Goal: Find specific page/section: Find specific page/section

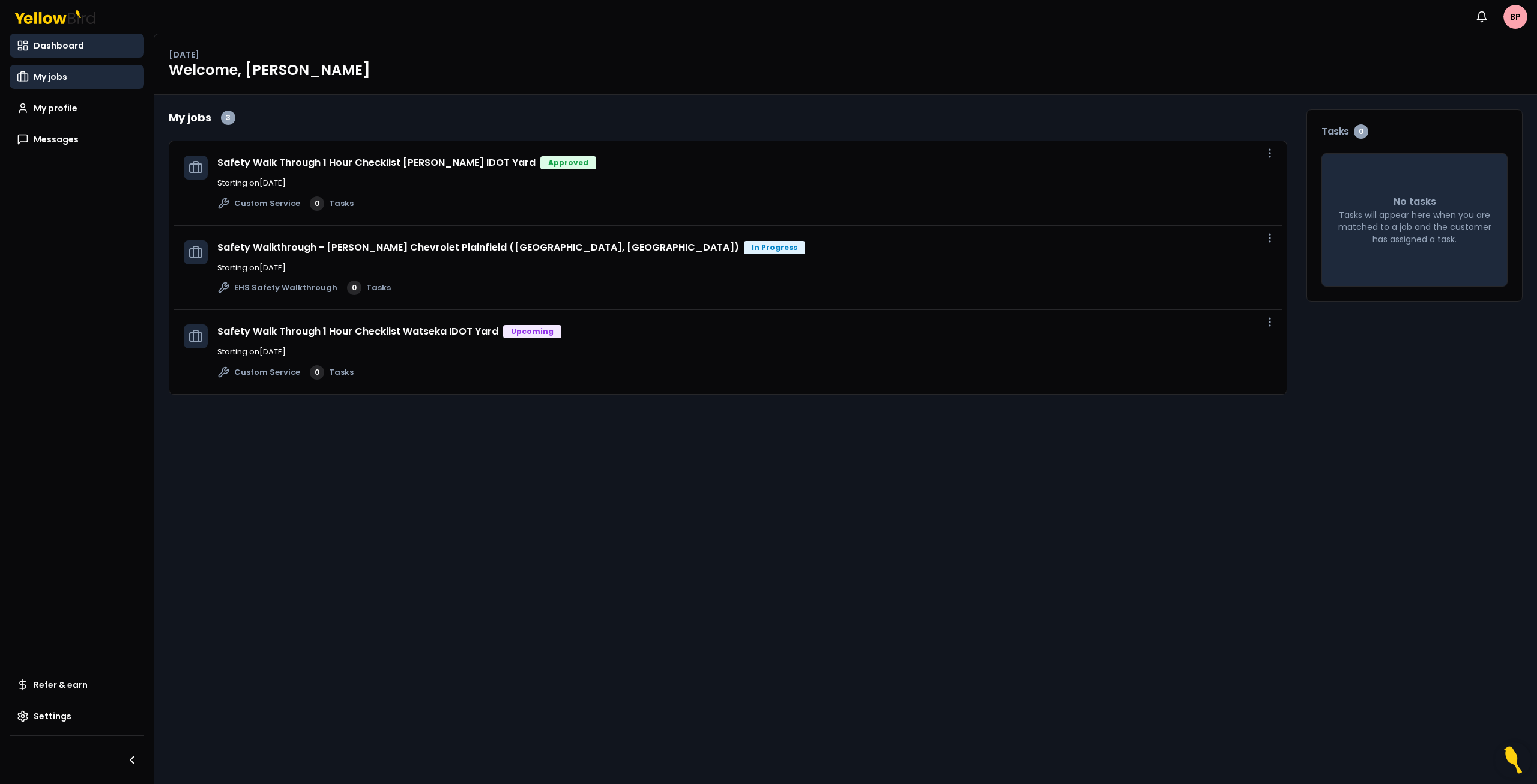
click at [70, 78] on link "My jobs" at bounding box center [77, 77] width 134 height 24
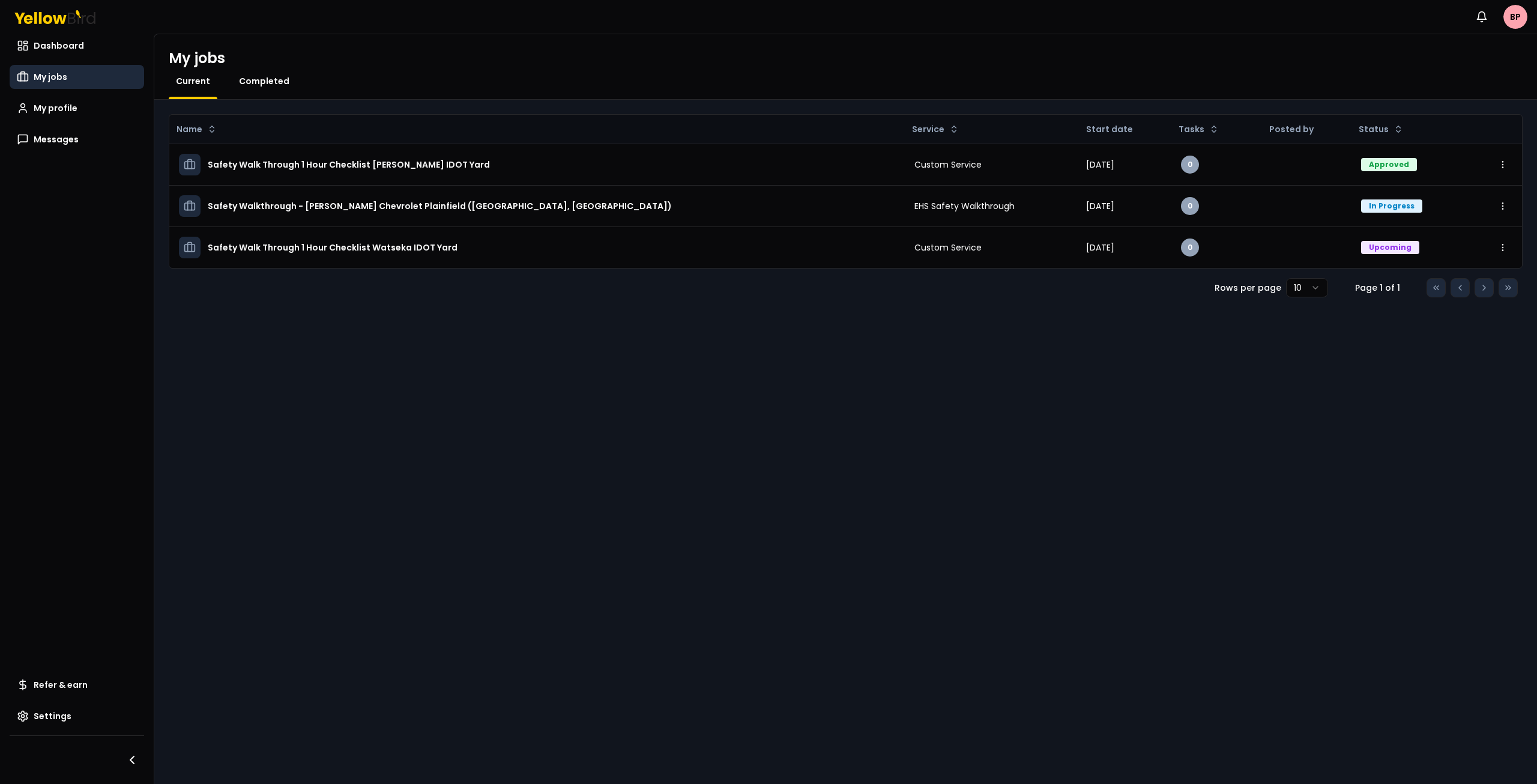
click at [271, 82] on span "Completed" at bounding box center [264, 81] width 51 height 12
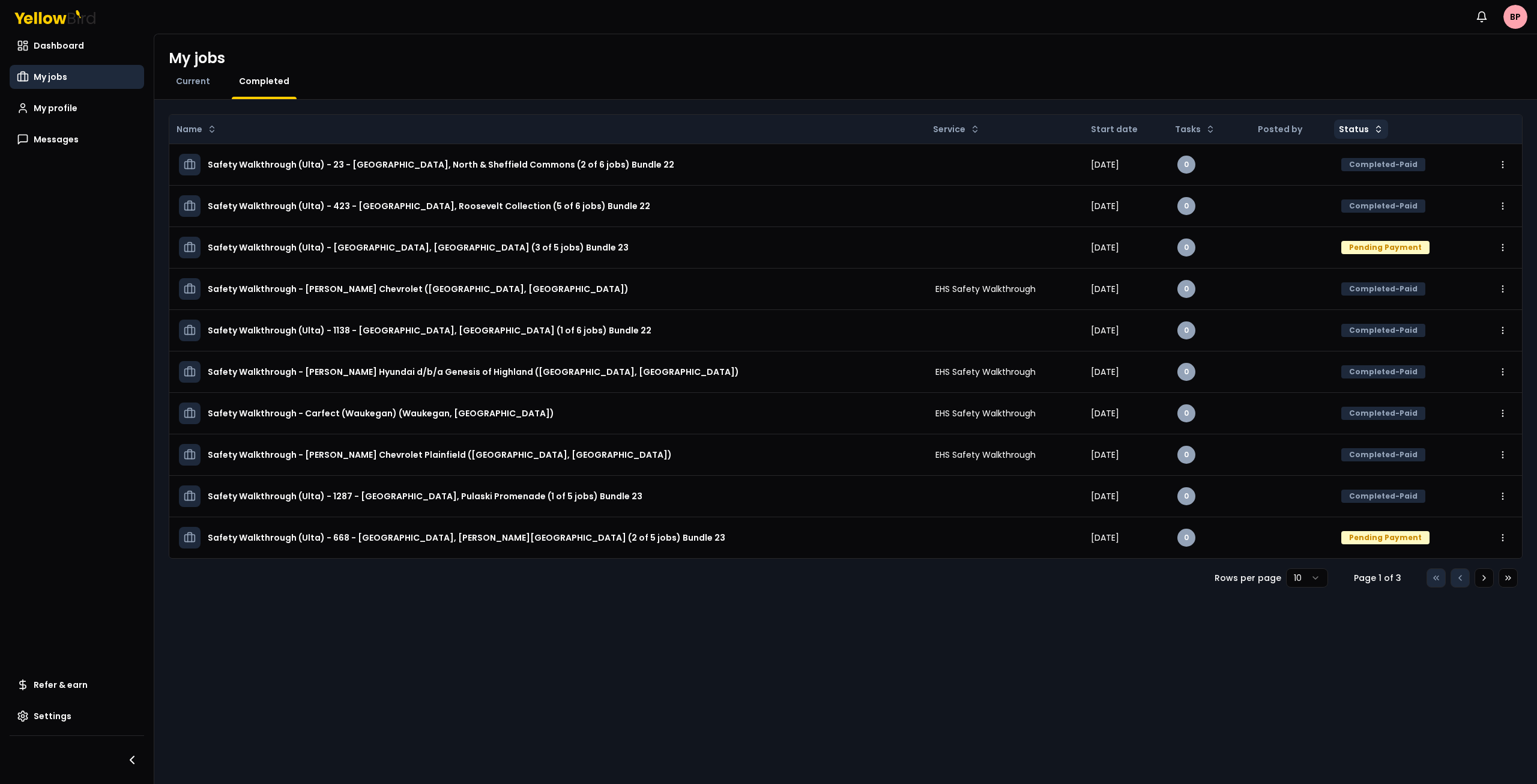
click at [1360, 126] on html "Notifications BP Dashboard My jobs My profile Messages Refer & earn Settings My…" at bounding box center [768, 392] width 1537 height 784
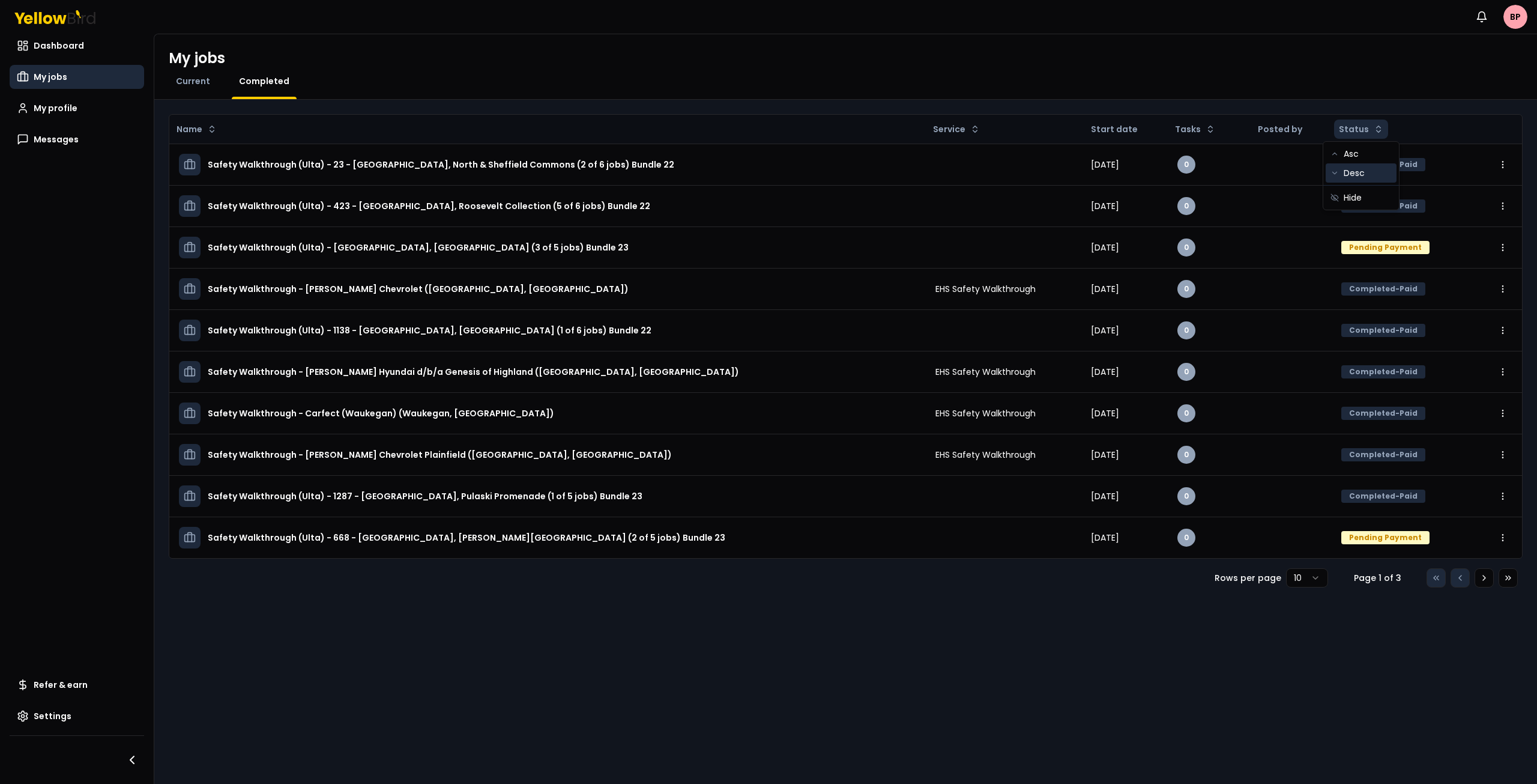
click at [1360, 172] on div "Desc" at bounding box center [1361, 173] width 71 height 19
